Goal: Navigation & Orientation: Find specific page/section

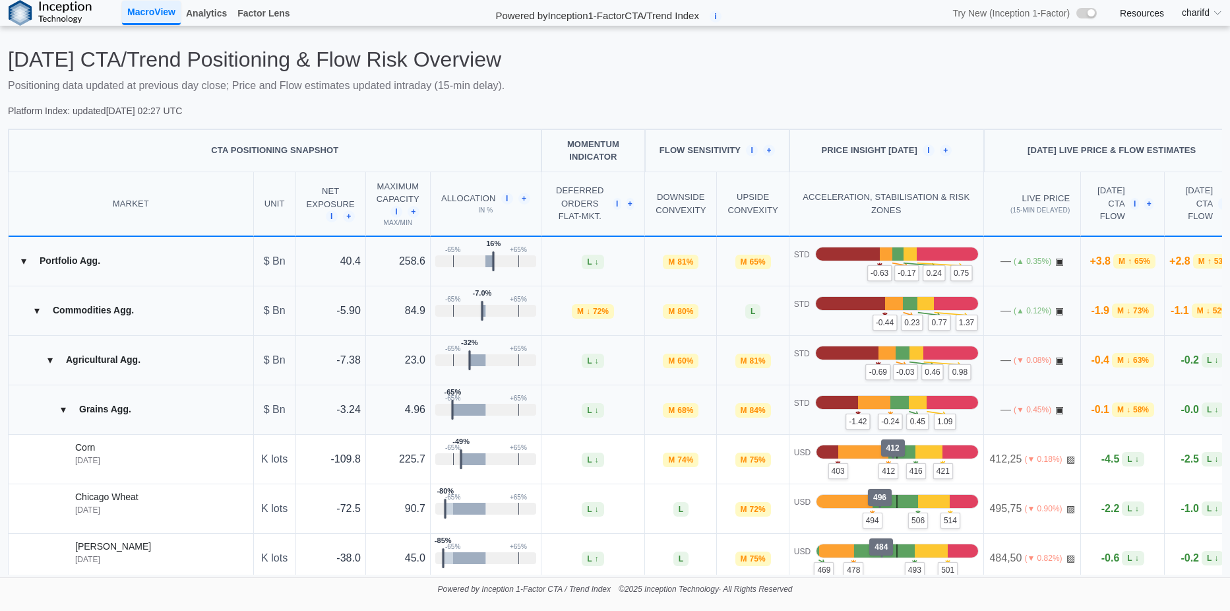
drag, startPoint x: 713, startPoint y: 82, endPoint x: 631, endPoint y: 95, distance: 82.8
click at [631, 95] on div "Today's CTA/Trend Positioning & Flow Risk Overview Positioning data updated at …" at bounding box center [615, 82] width 1214 height 71
drag, startPoint x: 631, startPoint y: 95, endPoint x: 572, endPoint y: 92, distance: 59.4
click at [570, 91] on p "Positioning data updated at previous day close; Price and Flow estimates update…" at bounding box center [615, 86] width 1214 height 16
